Goal: Task Accomplishment & Management: Complete application form

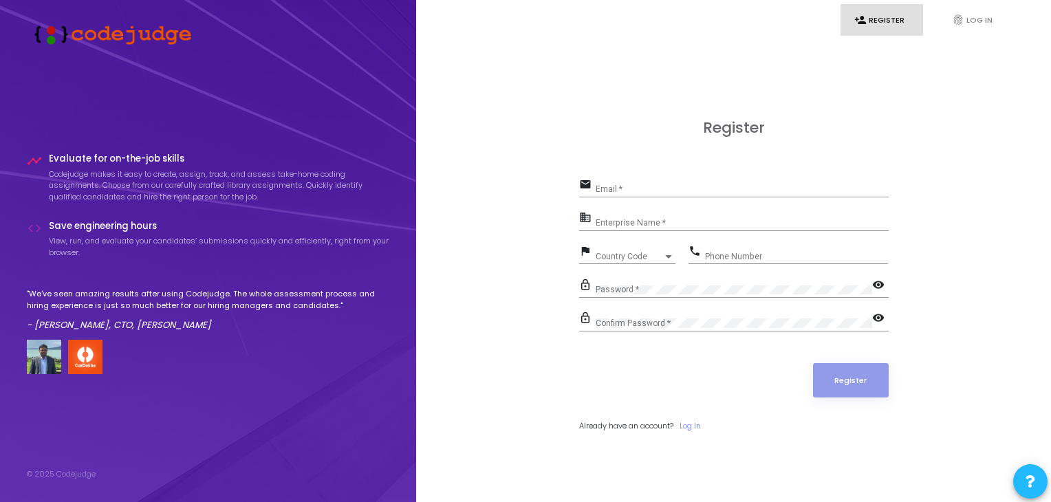
click at [655, 185] on input "Email *" at bounding box center [742, 189] width 293 height 10
type input "vigneshsa"
drag, startPoint x: 655, startPoint y: 185, endPoint x: 572, endPoint y: 180, distance: 83.4
click at [572, 180] on div "Register email vigneshsa Email * business Enterprise Name * flag Country Code C…" at bounding box center [733, 291] width 605 height 502
drag, startPoint x: 651, startPoint y: 188, endPoint x: 537, endPoint y: 180, distance: 113.8
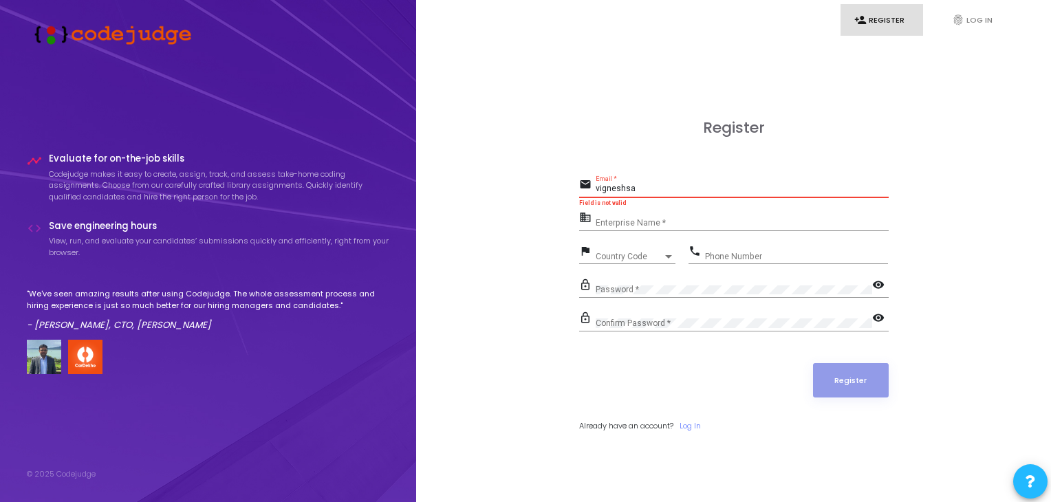
click at [537, 180] on div "Register email vigneshsa Email * Field is not valid business Enterprise Name * …" at bounding box center [733, 291] width 605 height 502
paste input "mudrala18@gmail.com"
type input "vigneshsamudrala18@gmail.com"
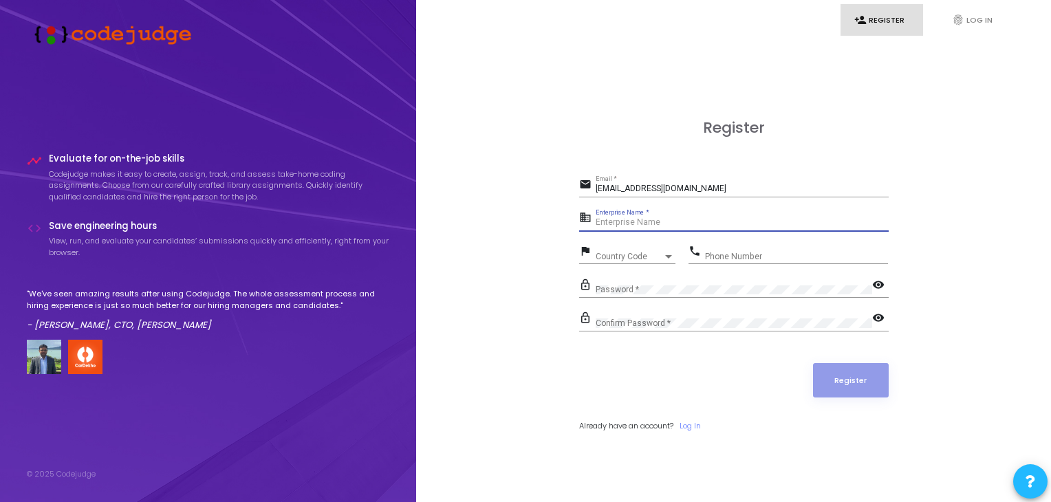
click at [631, 222] on input "Enterprise Name *" at bounding box center [742, 223] width 293 height 10
type input "IIIT Chennai"
click at [736, 254] on input "Phone Number" at bounding box center [796, 257] width 183 height 10
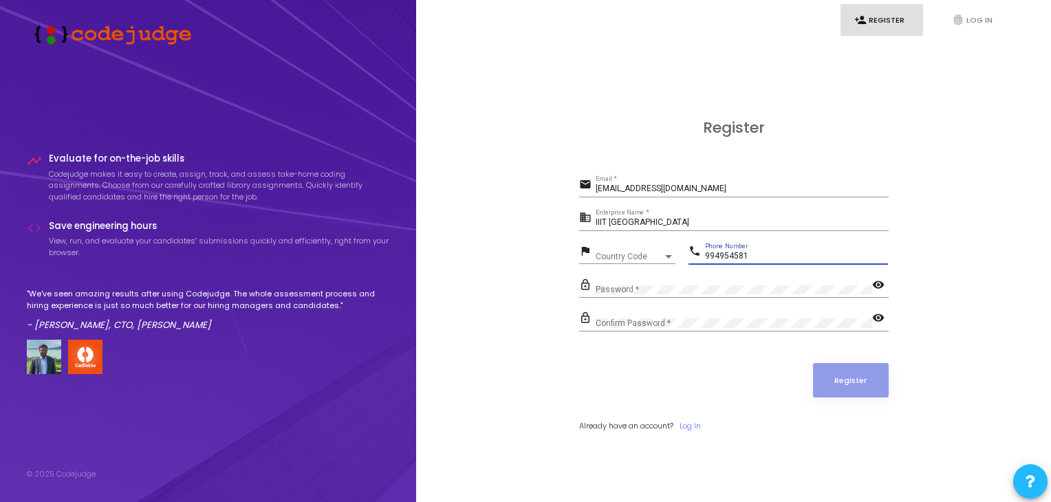
type input "994954581"
click at [625, 258] on span "Country Code" at bounding box center [620, 256] width 49 height 9
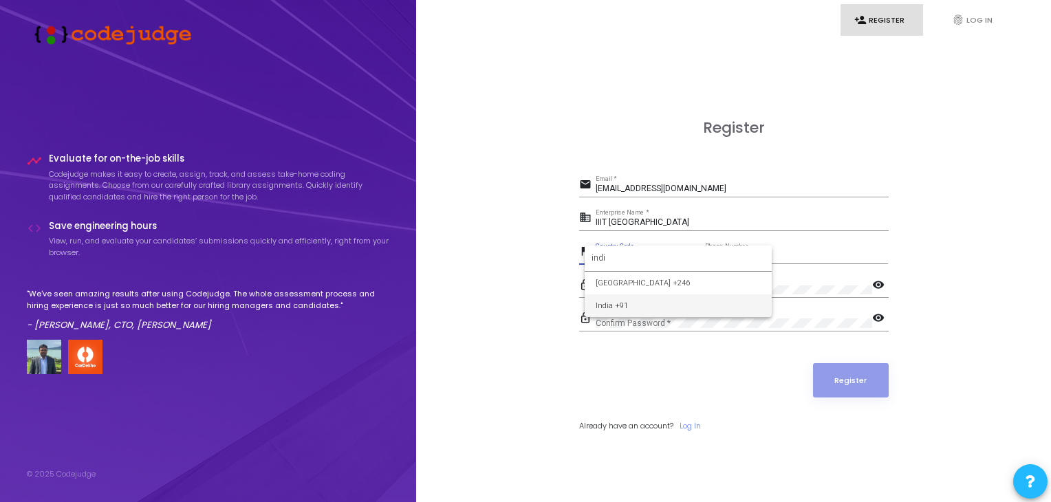
type input "indi"
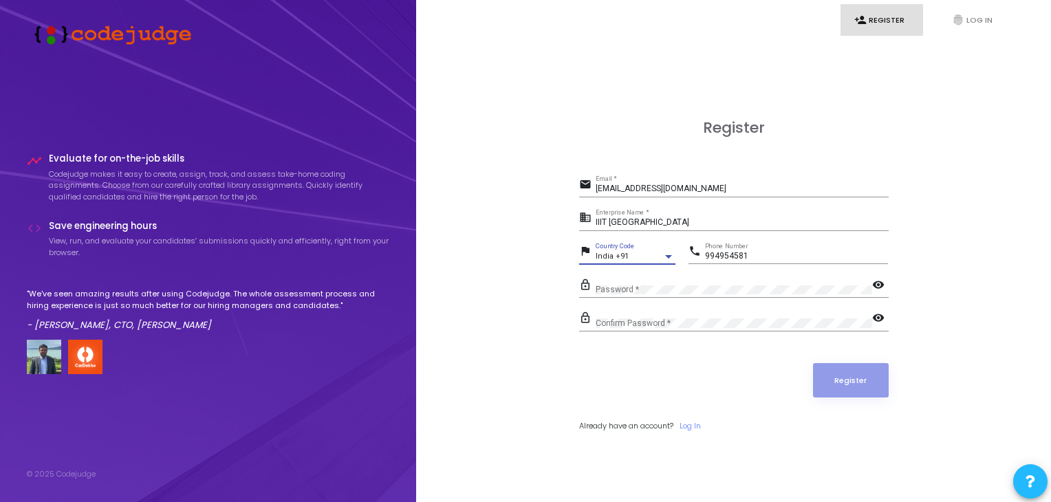
click at [661, 281] on div "Password *" at bounding box center [734, 286] width 277 height 21
click at [879, 288] on mat-icon "visibility" at bounding box center [881, 286] width 17 height 17
click at [539, 290] on div "Register email vigneshsamudrala18@gmail.com Email * business IIIT Chennai Enter…" at bounding box center [733, 291] width 605 height 502
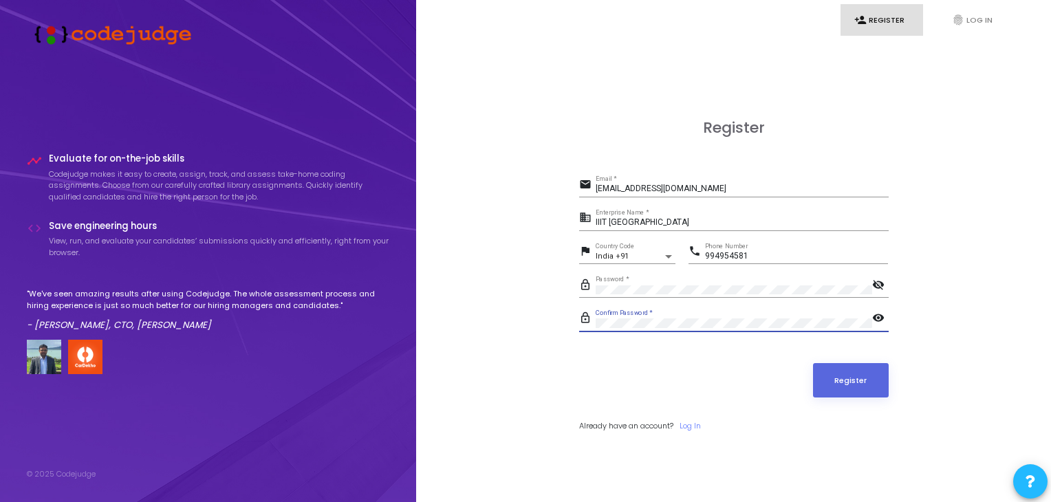
click at [803, 381] on div "Register" at bounding box center [734, 380] width 310 height 34
click at [820, 392] on button "Register" at bounding box center [851, 380] width 76 height 34
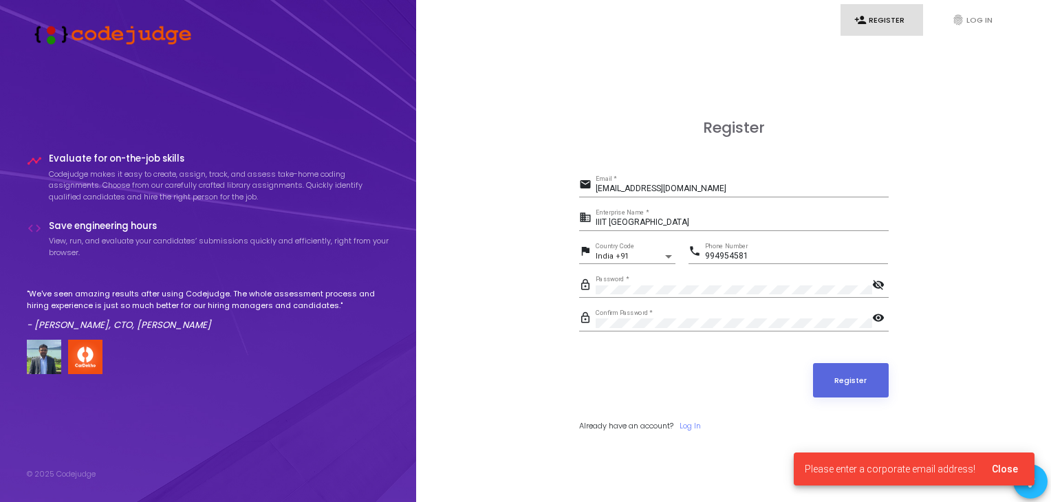
click at [1000, 471] on span "Close" at bounding box center [1005, 469] width 26 height 11
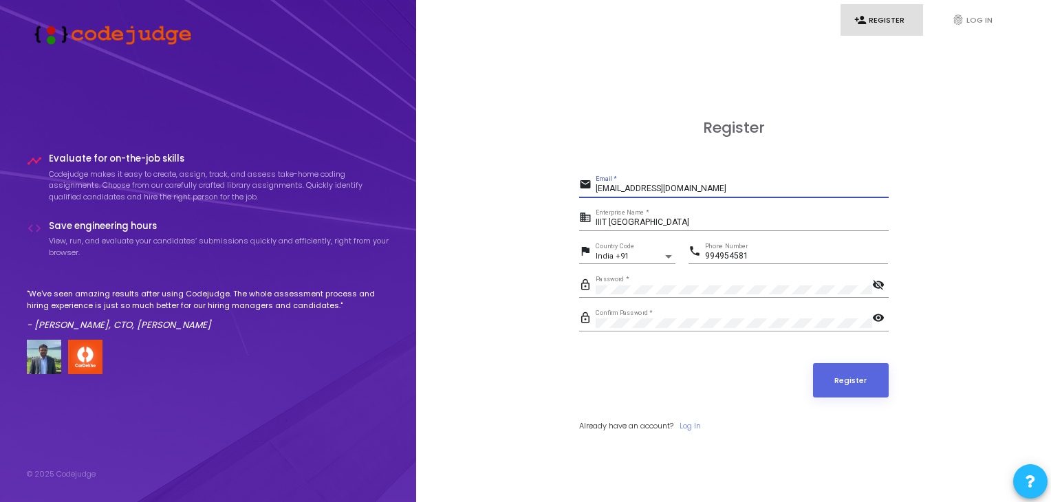
drag, startPoint x: 742, startPoint y: 187, endPoint x: 556, endPoint y: 174, distance: 186.2
click at [556, 174] on div "Register email vigneshsamudrala18@gmail.com Email * business IIIT Chennai Enter…" at bounding box center [733, 291] width 605 height 502
type input "cs22b1055@iiitdm.ac.in"
click at [850, 374] on button "Register" at bounding box center [851, 380] width 76 height 34
click at [730, 256] on input "994954581" at bounding box center [796, 257] width 183 height 10
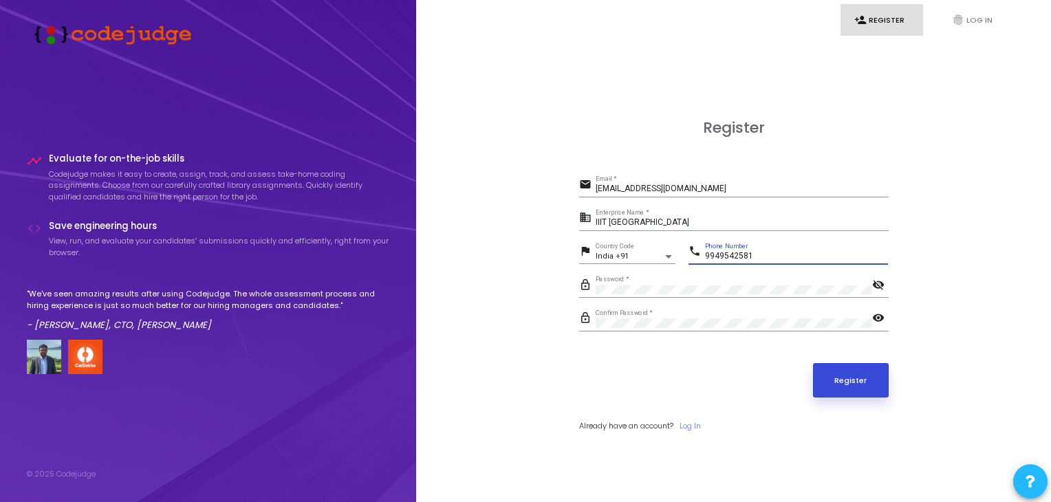
type input "9949542581"
click at [828, 364] on button "Register" at bounding box center [851, 380] width 76 height 34
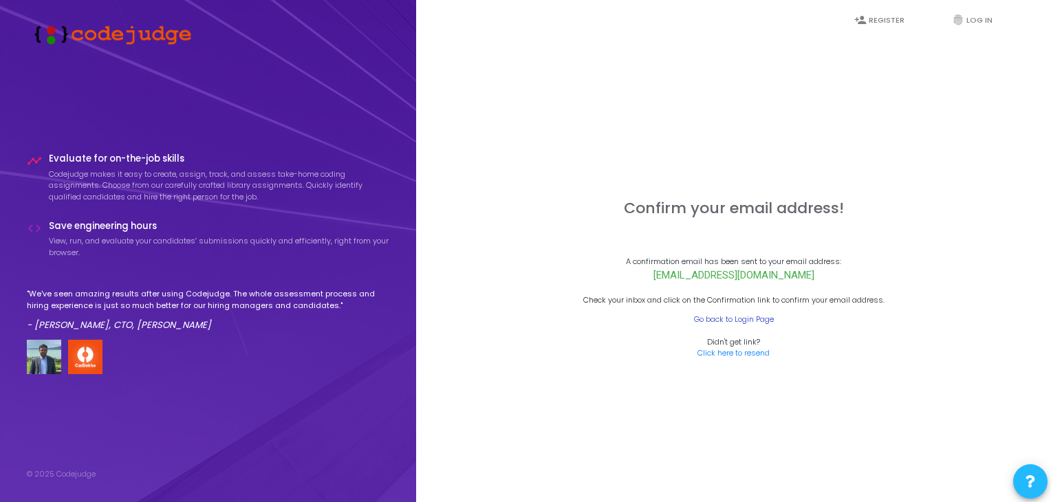
click at [759, 323] on link "Go back to Login Page" at bounding box center [734, 320] width 80 height 12
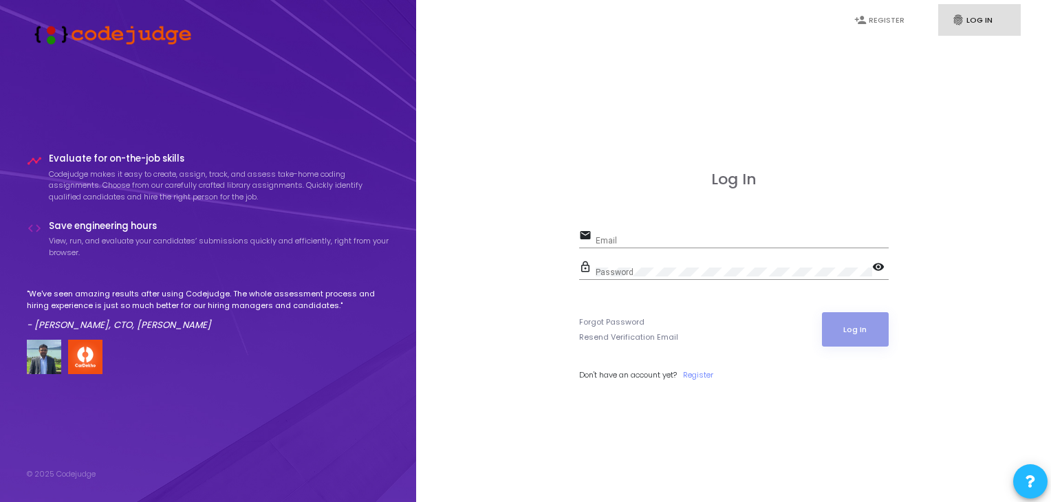
type input "cs22b1055@iiitdm.ac.in"
click at [854, 330] on button "Log In" at bounding box center [855, 329] width 67 height 34
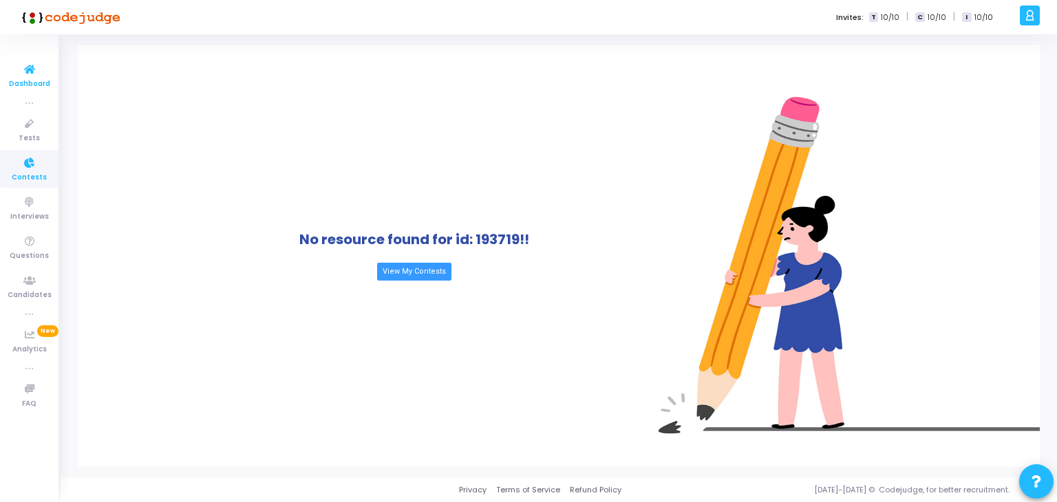
click at [25, 72] on icon at bounding box center [29, 69] width 29 height 17
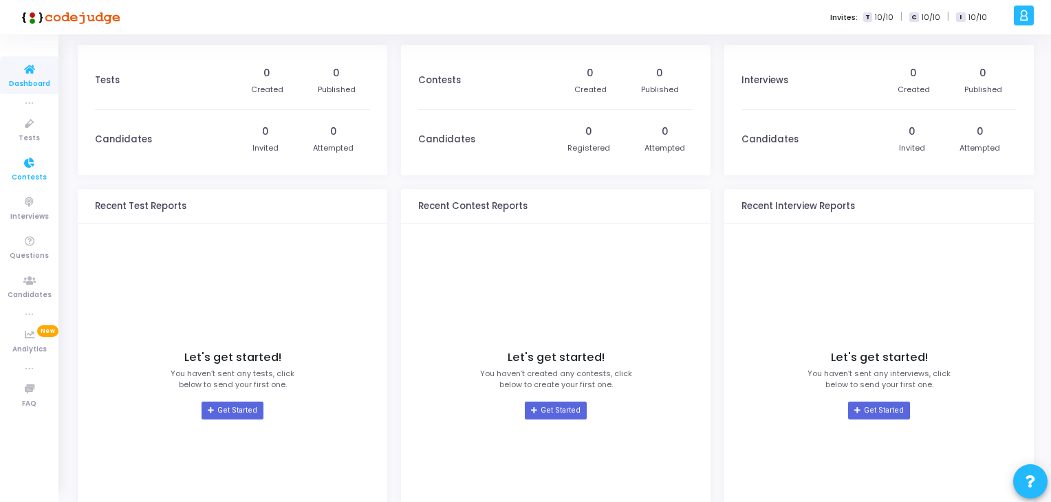
click at [25, 159] on icon at bounding box center [29, 163] width 29 height 17
